Goal: Transaction & Acquisition: Purchase product/service

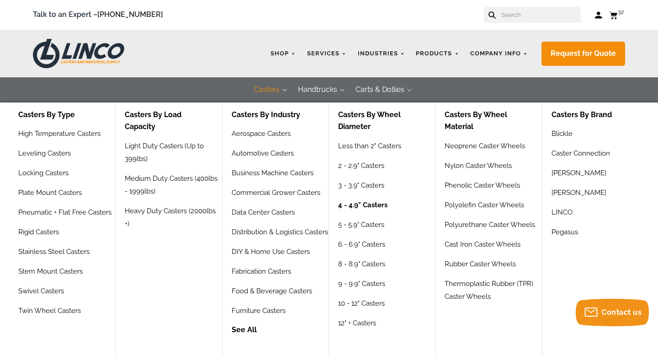
click at [365, 209] on link "4 - 4.9" Casters" at bounding box center [362, 208] width 49 height 20
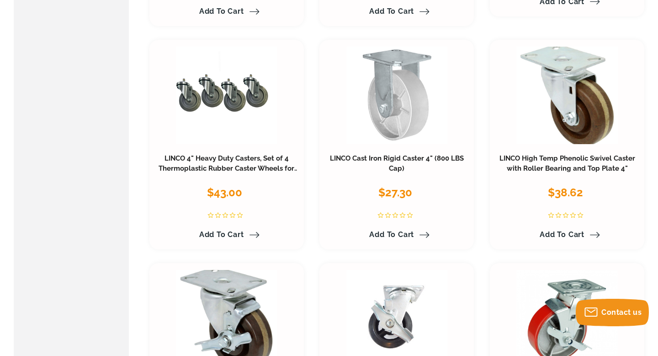
scroll to position [2807, 0]
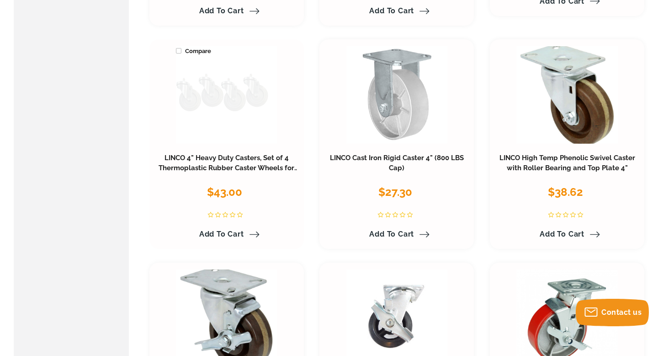
click at [221, 95] on link at bounding box center [227, 94] width 102 height 97
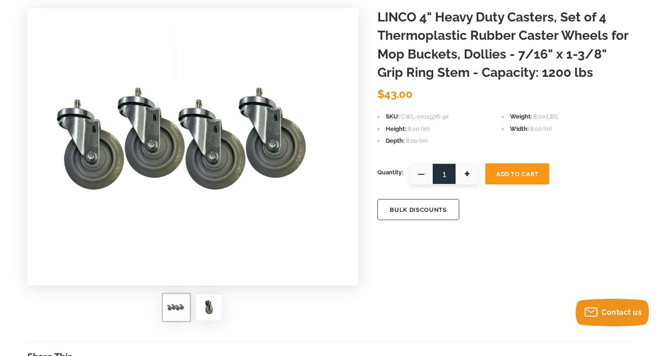
scroll to position [128, 0]
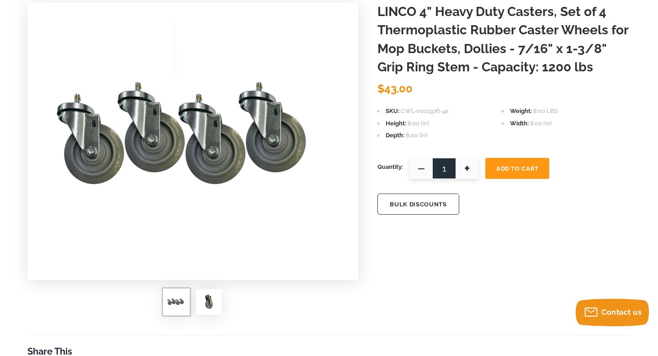
click at [209, 293] on img at bounding box center [209, 302] width 18 height 18
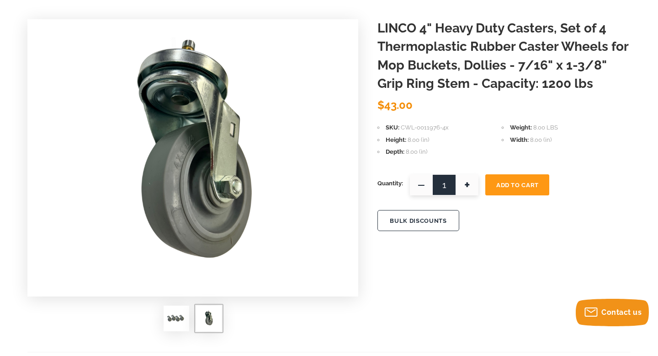
scroll to position [112, 0]
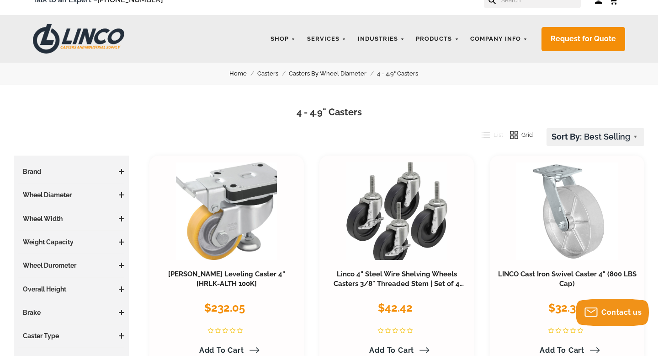
scroll to position [19, 0]
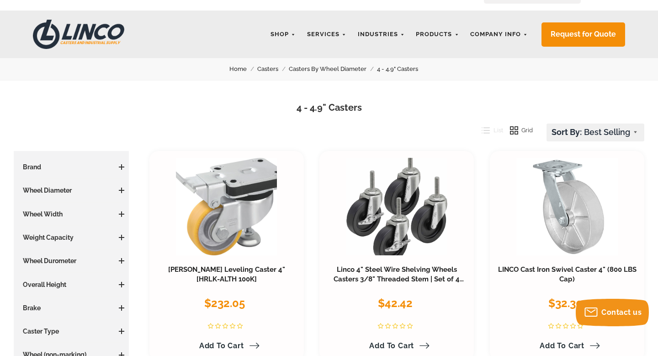
click at [271, 71] on link "Casters" at bounding box center [273, 69] width 32 height 10
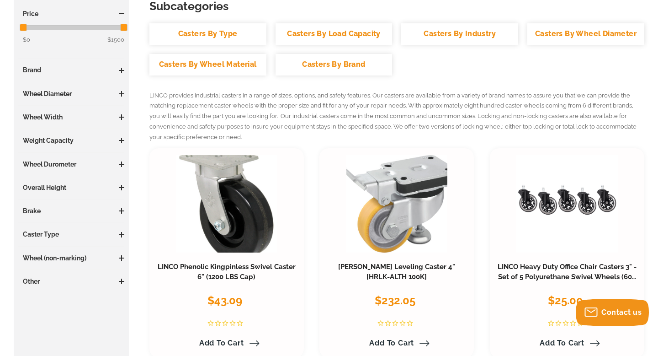
scroll to position [172, 0]
click at [122, 165] on span at bounding box center [121, 164] width 5 height 5
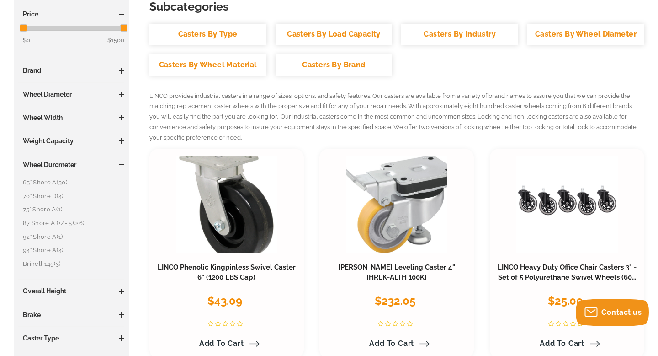
click at [122, 165] on span at bounding box center [121, 164] width 5 height 5
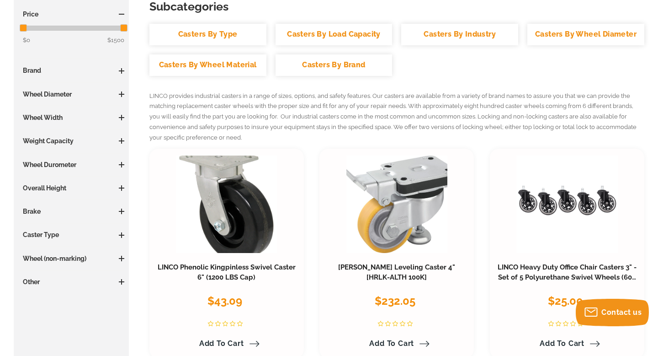
click at [123, 189] on span at bounding box center [121, 187] width 5 height 5
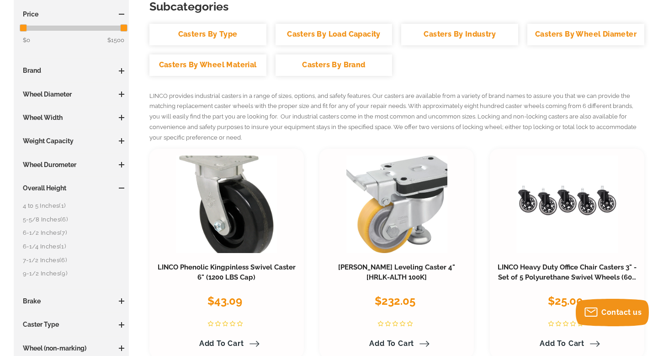
click at [123, 189] on span at bounding box center [121, 187] width 5 height 5
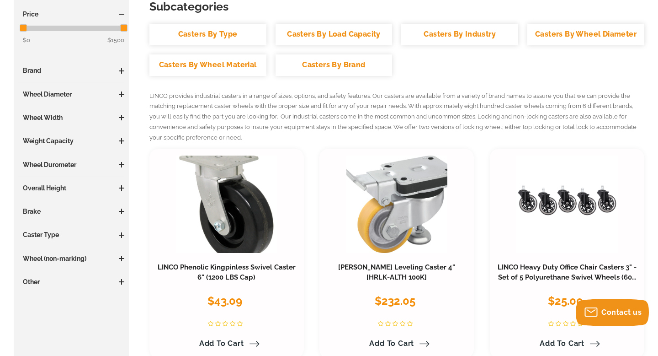
click at [123, 235] on span at bounding box center [121, 235] width 5 height 1
click at [35, 267] on link "Kingpin Swivel (9)" at bounding box center [74, 266] width 102 height 10
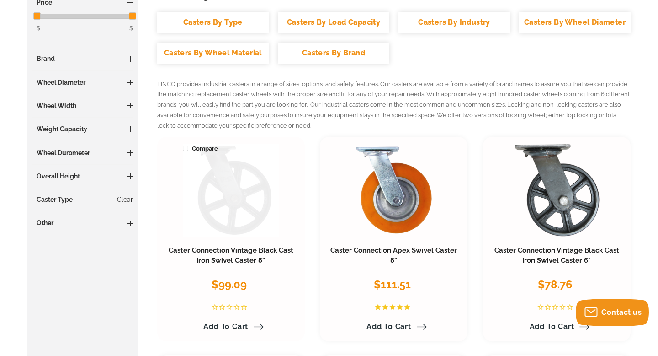
scroll to position [196, 0]
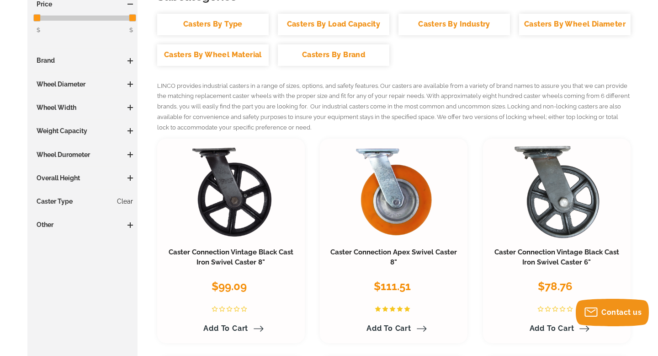
click at [127, 202] on link "Clear" at bounding box center [125, 201] width 16 height 9
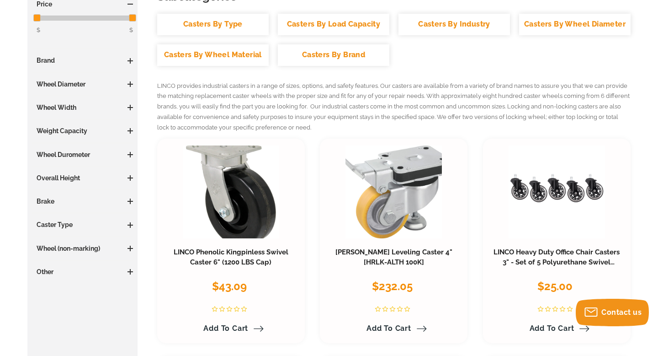
click at [130, 225] on span at bounding box center [130, 224] width 1 height 5
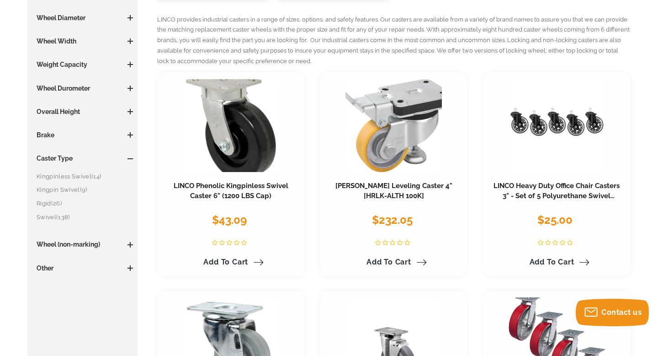
scroll to position [264, 0]
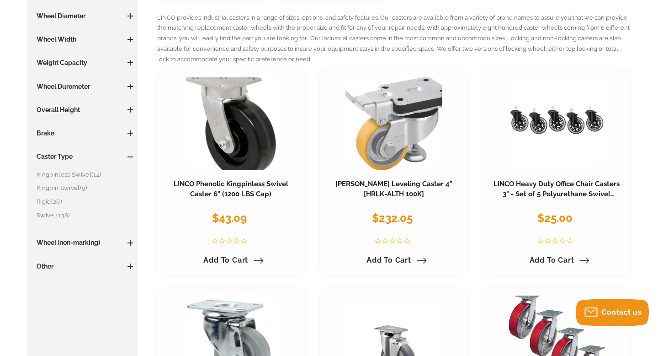
click at [75, 173] on link "Kingpinless Swivel (14)" at bounding box center [85, 175] width 96 height 10
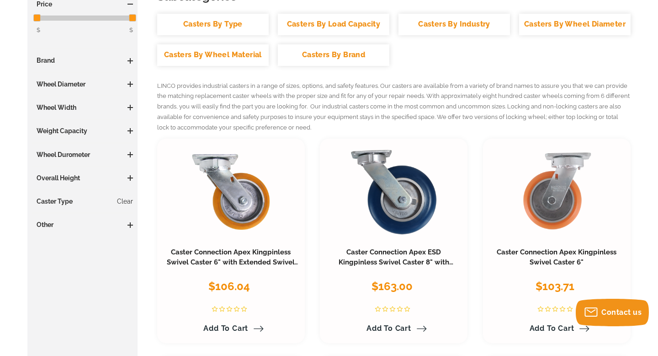
scroll to position [196, 0]
click at [128, 203] on link "Clear" at bounding box center [125, 200] width 16 height 9
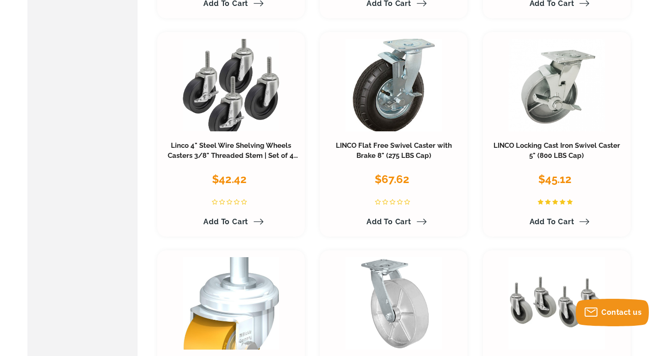
scroll to position [957, 0]
click at [225, 146] on link "Linco 4" Steel Wire Shelving Wheels Casters 3/8" Threaded Stem | Set of 4 Caste…" at bounding box center [233, 171] width 130 height 58
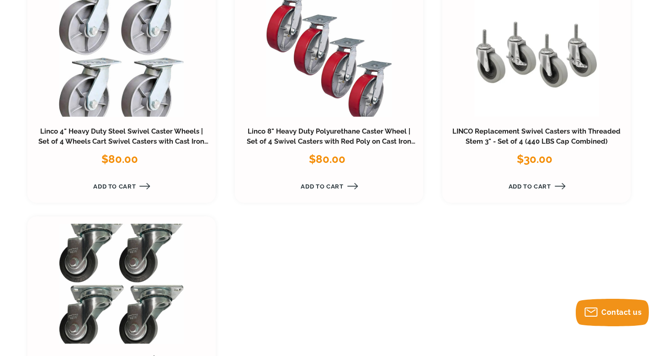
scroll to position [1069, 0]
click at [541, 80] on link at bounding box center [537, 57] width 125 height 120
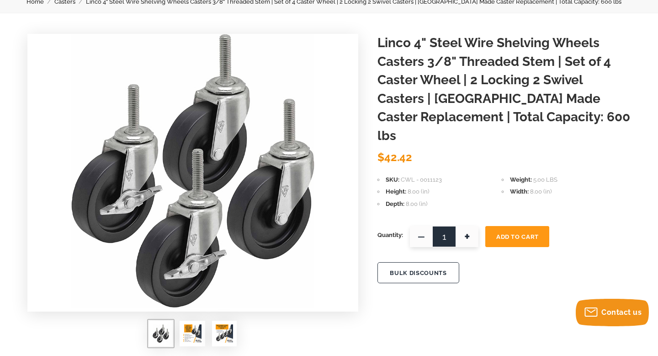
scroll to position [86, 0]
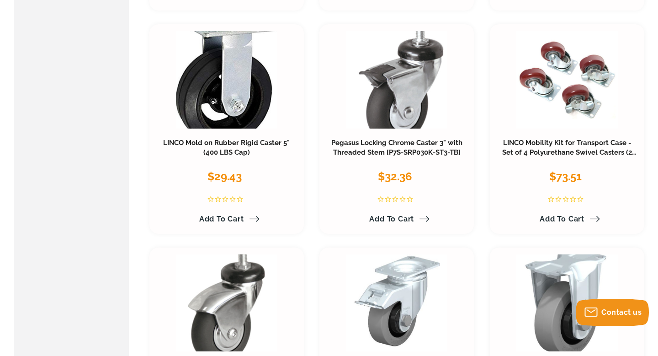
scroll to position [4314, 0]
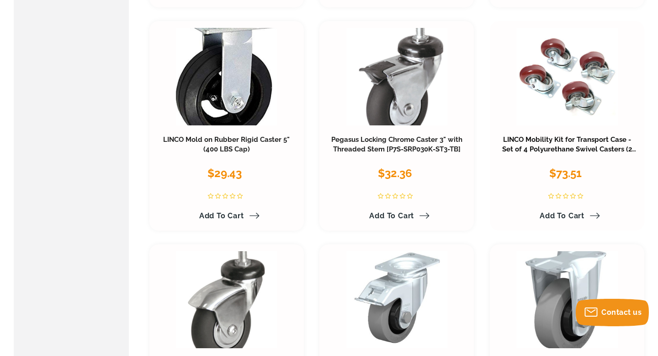
click at [538, 143] on link "LINCO Mobility Kit for Transport Case - Set of 4 Polyurethane Swivel Casters (2…" at bounding box center [570, 149] width 134 height 28
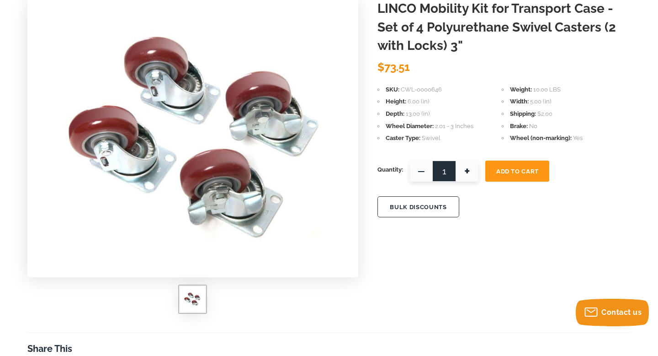
scroll to position [122, 0]
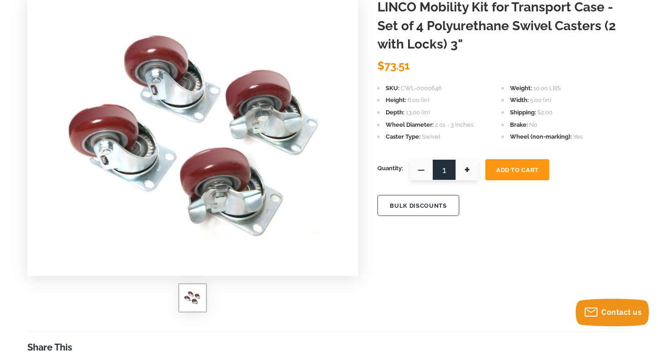
click at [238, 101] on img at bounding box center [193, 135] width 266 height 274
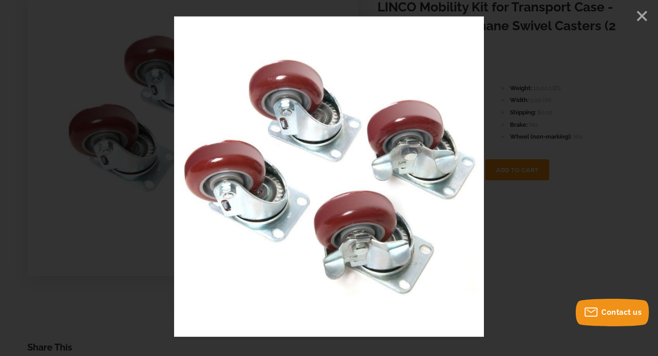
click at [610, 106] on div at bounding box center [329, 178] width 658 height 356
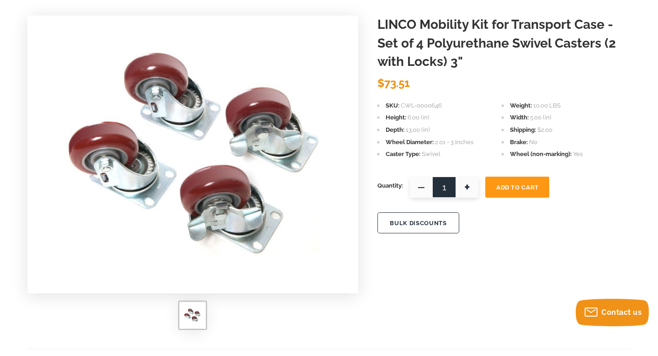
scroll to position [63, 0]
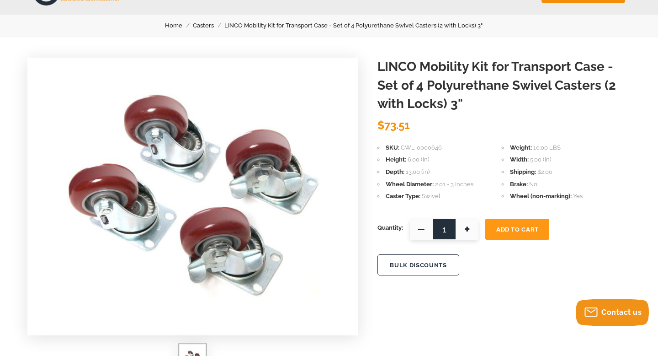
click at [468, 229] on span "+" at bounding box center [467, 229] width 23 height 21
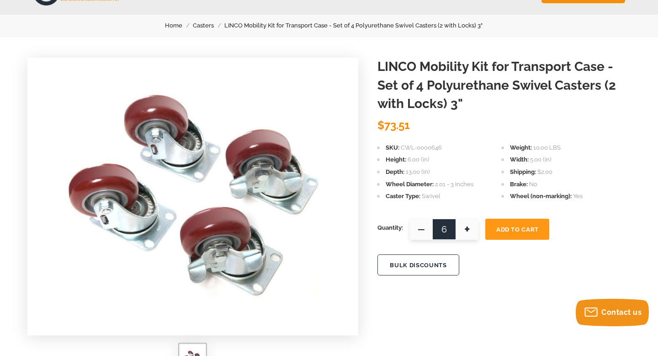
click at [468, 229] on span "+" at bounding box center [467, 229] width 23 height 21
type input "8"
click at [530, 226] on span "Add To Cart" at bounding box center [518, 229] width 43 height 7
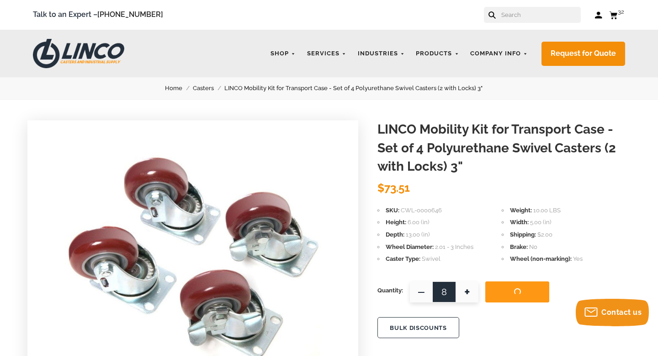
scroll to position [0, 0]
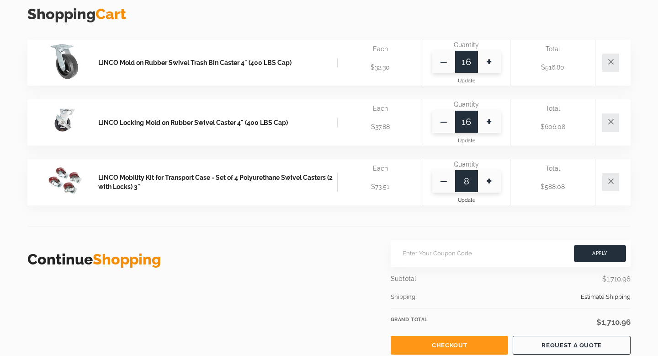
scroll to position [242, 0]
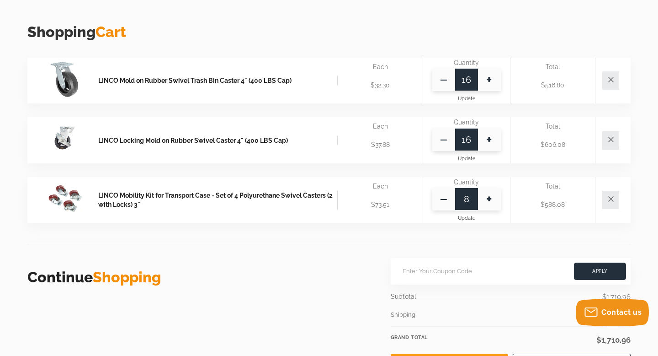
click at [610, 80] on use at bounding box center [611, 79] width 5 height 5
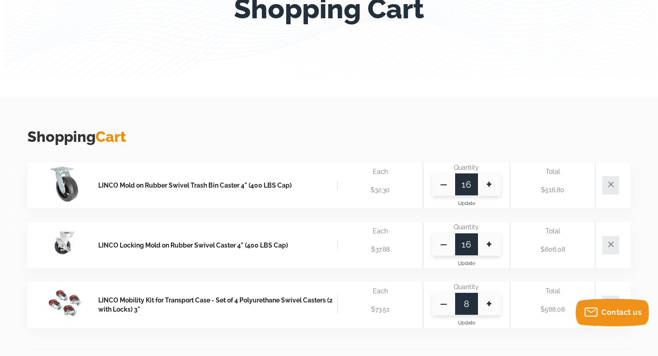
scroll to position [139, 0]
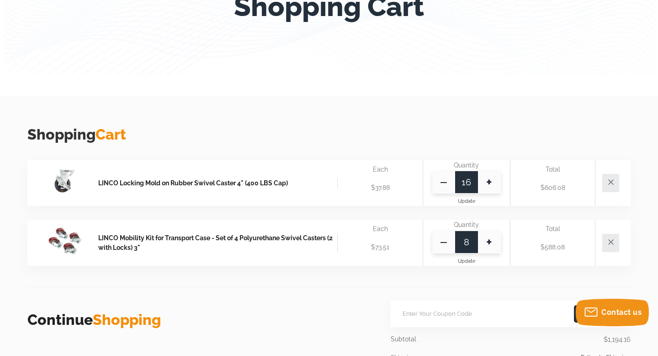
click at [612, 183] on use at bounding box center [611, 181] width 5 height 5
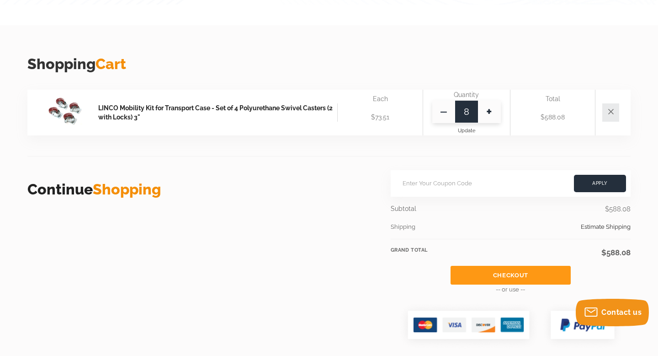
scroll to position [211, 0]
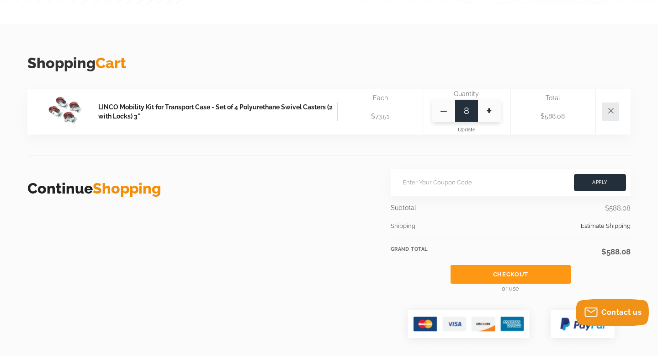
click at [297, 107] on link "LINCO Mobility Kit for Transport Case - Set of 4 Polyurethane Swivel Casters (2…" at bounding box center [218, 111] width 240 height 19
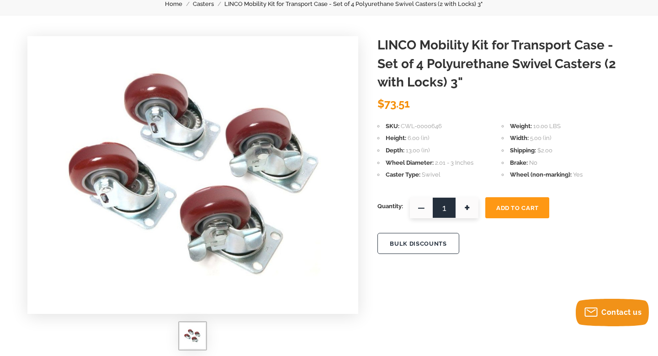
scroll to position [98, 0]
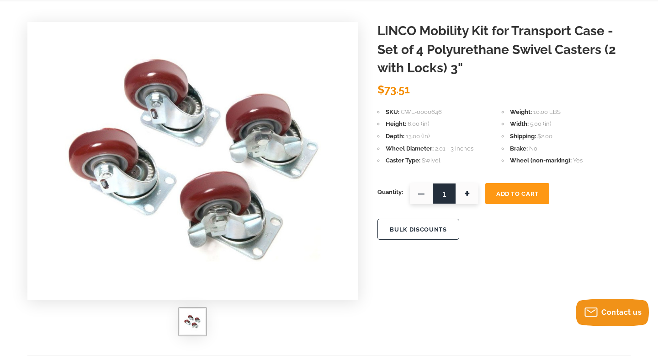
click at [415, 231] on button "BULK DISCOUNTS" at bounding box center [418, 229] width 81 height 21
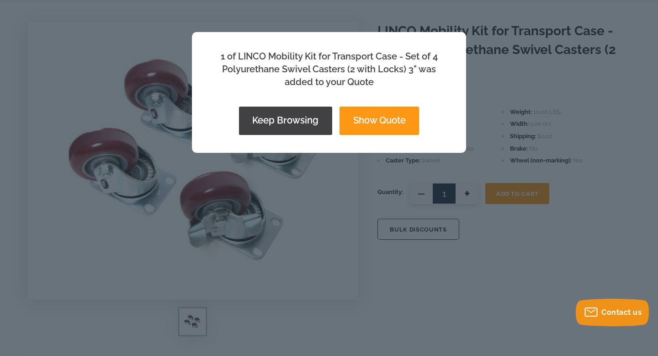
click at [387, 123] on button "Show Quote" at bounding box center [380, 121] width 80 height 28
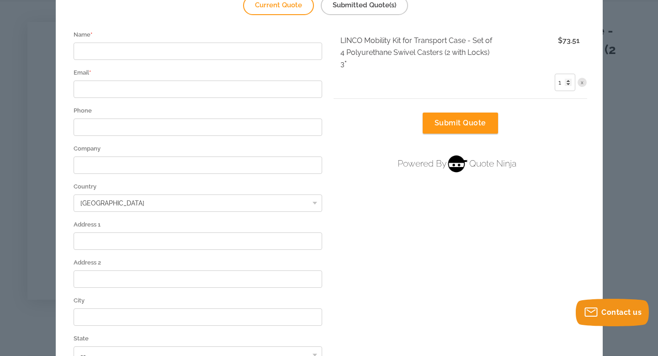
scroll to position [0, 0]
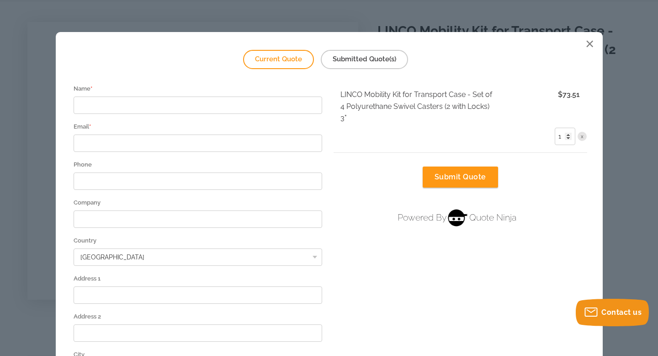
click at [589, 45] on div at bounding box center [590, 45] width 16 height 16
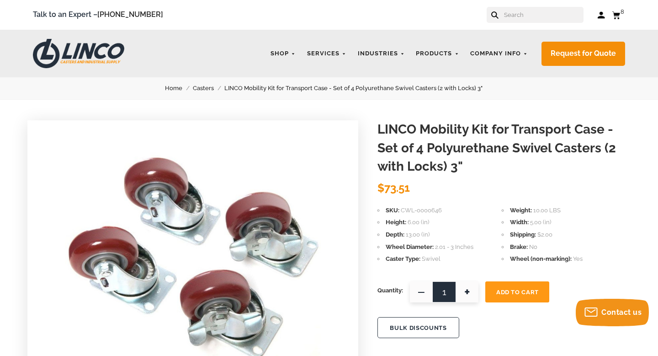
click at [618, 13] on icon at bounding box center [616, 15] width 8 height 8
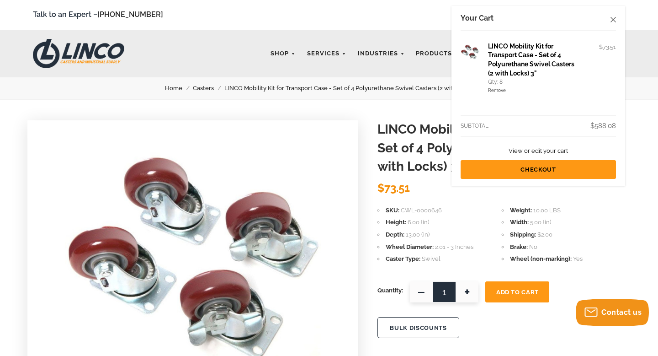
click at [547, 169] on link "Checkout" at bounding box center [538, 169] width 155 height 19
